Goal: Use online tool/utility: Utilize a website feature to perform a specific function

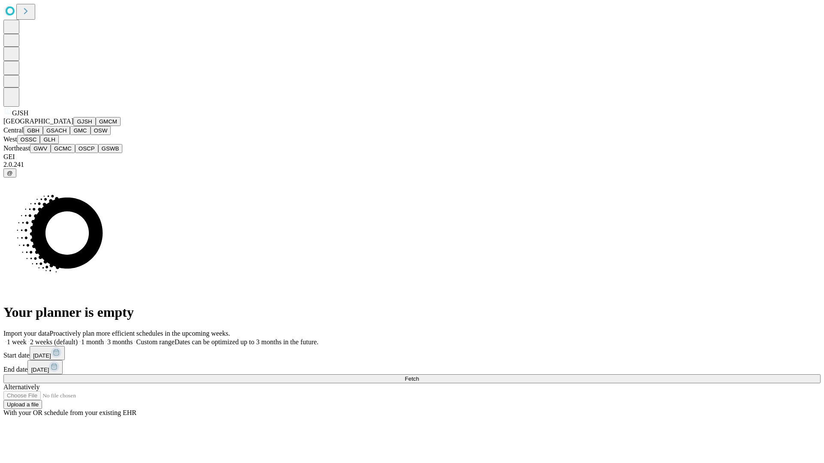
click at [73, 126] on button "GJSH" at bounding box center [84, 121] width 22 height 9
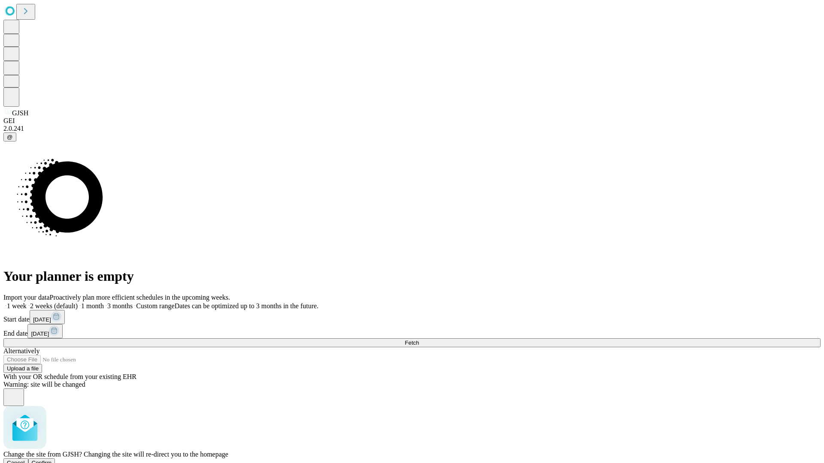
click at [52, 460] on span "Confirm" at bounding box center [42, 463] width 20 height 6
click at [27, 302] on label "1 week" at bounding box center [14, 305] width 23 height 7
click at [419, 340] on span "Fetch" at bounding box center [412, 343] width 14 height 6
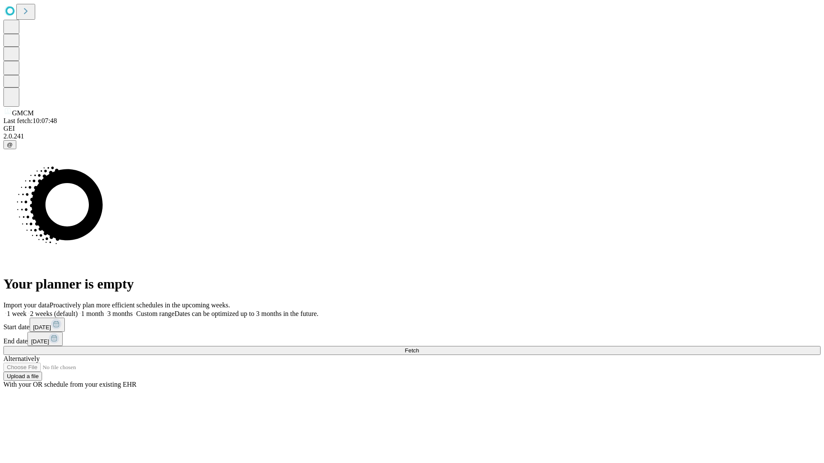
click at [27, 310] on label "1 week" at bounding box center [14, 313] width 23 height 7
click at [419, 348] on span "Fetch" at bounding box center [412, 351] width 14 height 6
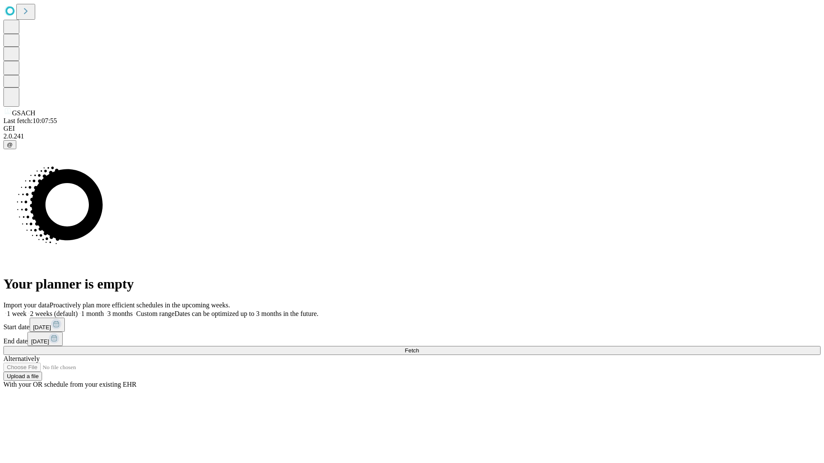
click at [419, 348] on span "Fetch" at bounding box center [412, 351] width 14 height 6
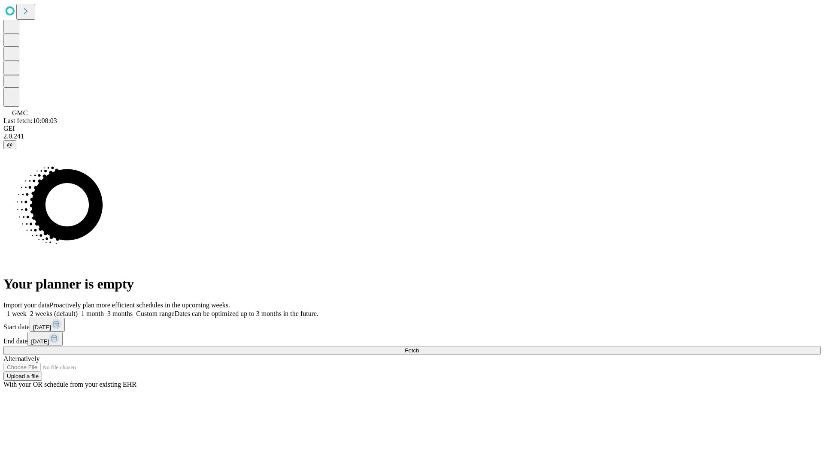
click at [27, 310] on label "1 week" at bounding box center [14, 313] width 23 height 7
click at [419, 348] on span "Fetch" at bounding box center [412, 351] width 14 height 6
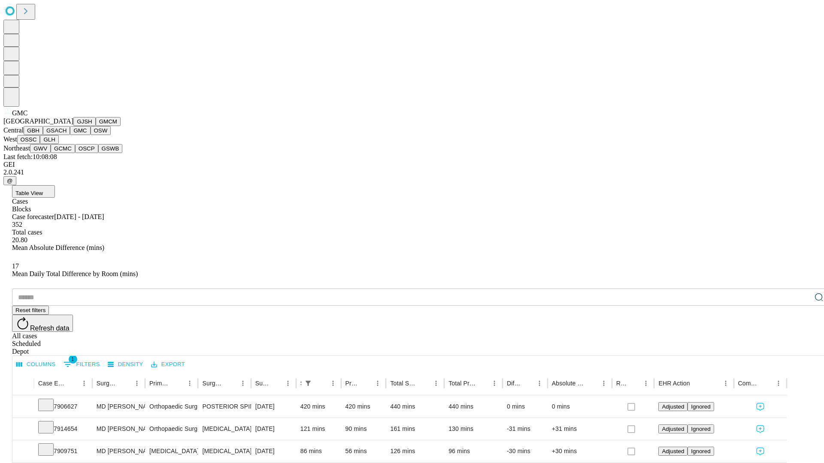
click at [91, 135] on button "OSW" at bounding box center [101, 130] width 21 height 9
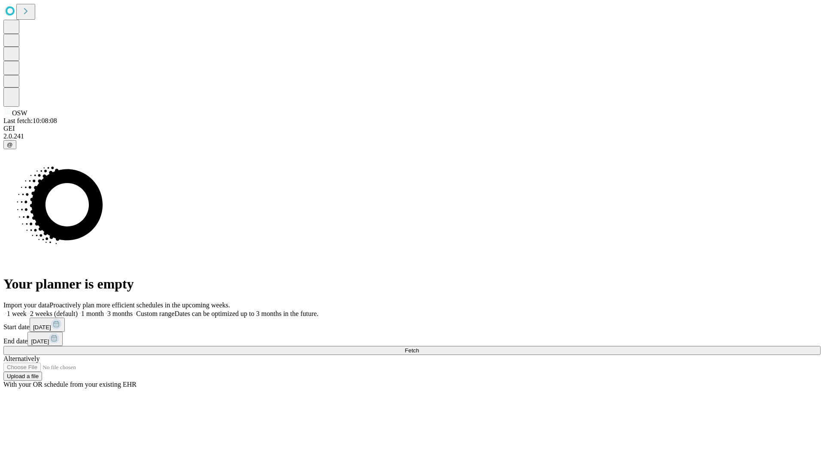
click at [27, 310] on label "1 week" at bounding box center [14, 313] width 23 height 7
click at [419, 348] on span "Fetch" at bounding box center [412, 351] width 14 height 6
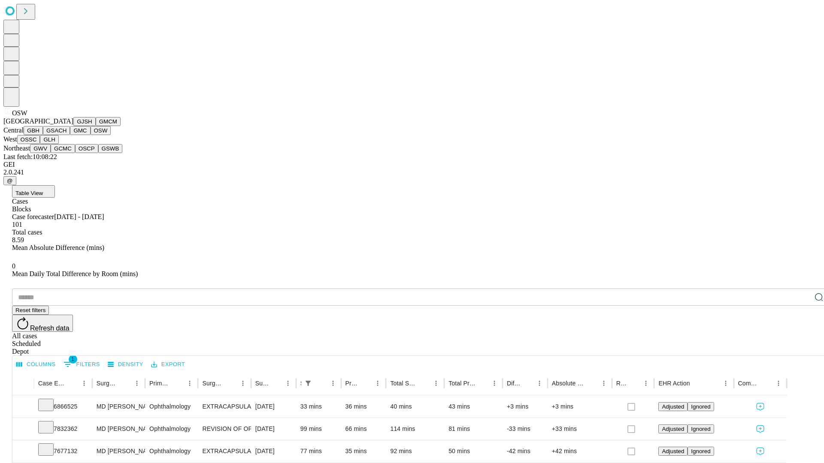
click at [40, 144] on button "OSSC" at bounding box center [28, 139] width 23 height 9
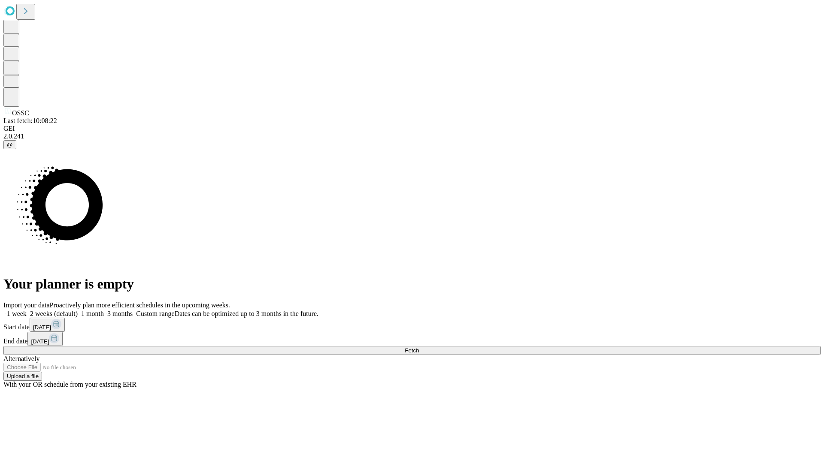
click at [27, 310] on label "1 week" at bounding box center [14, 313] width 23 height 7
click at [419, 348] on span "Fetch" at bounding box center [412, 351] width 14 height 6
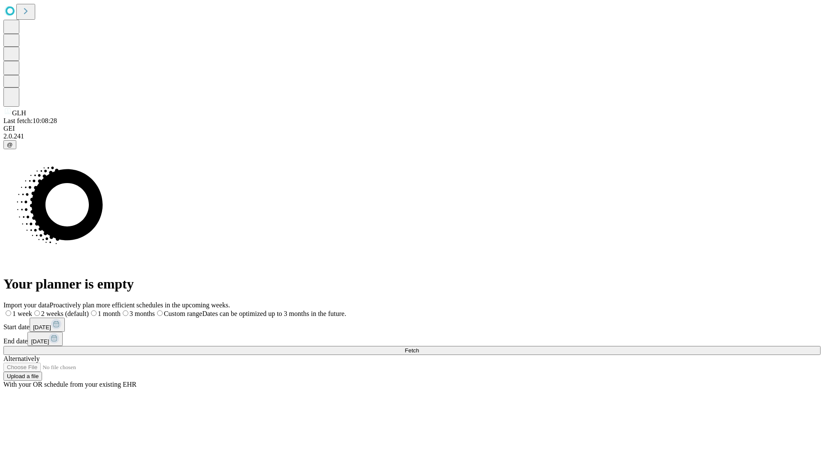
click at [32, 310] on label "1 week" at bounding box center [17, 313] width 29 height 7
click at [419, 348] on span "Fetch" at bounding box center [412, 351] width 14 height 6
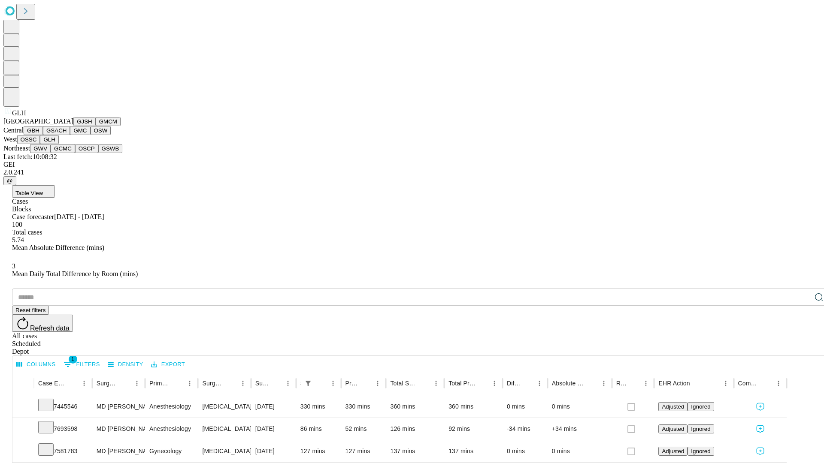
click at [51, 153] on button "GWV" at bounding box center [40, 148] width 21 height 9
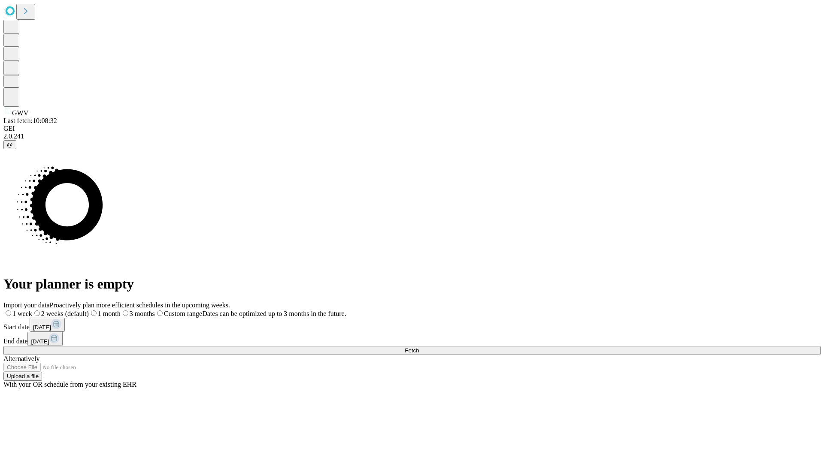
click at [32, 310] on label "1 week" at bounding box center [17, 313] width 29 height 7
click at [419, 348] on span "Fetch" at bounding box center [412, 351] width 14 height 6
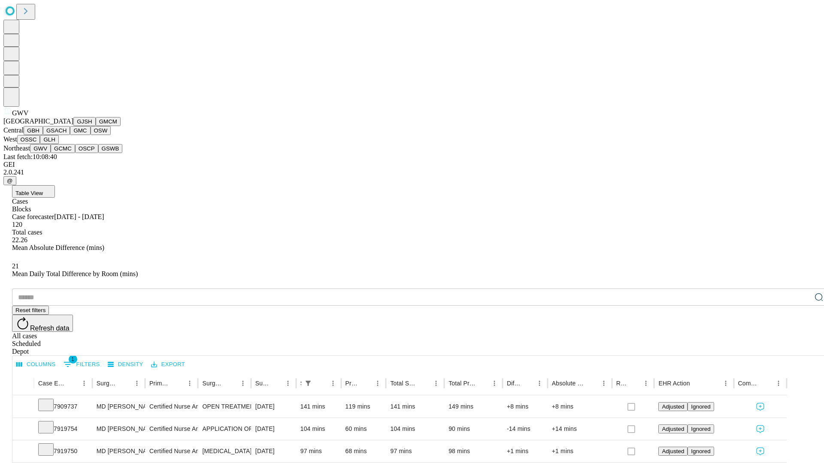
click at [66, 153] on button "GCMC" at bounding box center [63, 148] width 24 height 9
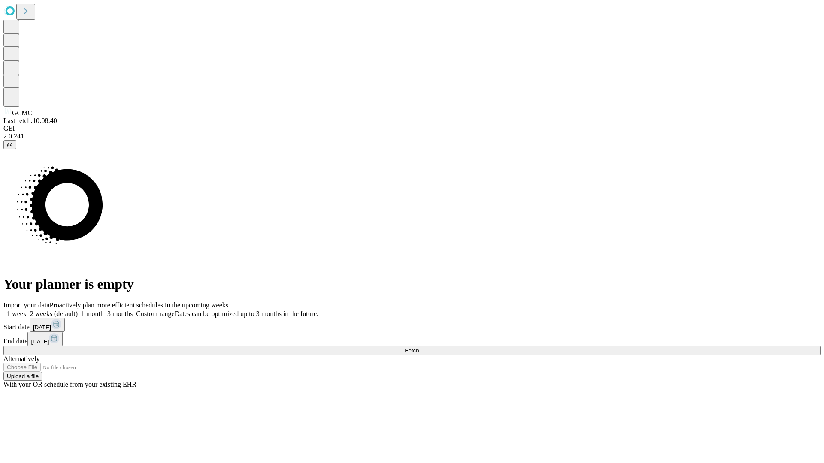
click at [27, 310] on label "1 week" at bounding box center [14, 313] width 23 height 7
click at [419, 348] on span "Fetch" at bounding box center [412, 351] width 14 height 6
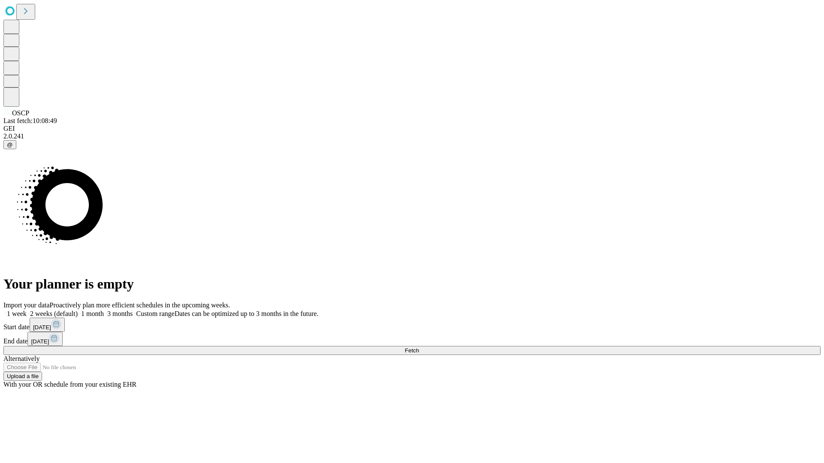
click at [419, 348] on span "Fetch" at bounding box center [412, 351] width 14 height 6
